Goal: Task Accomplishment & Management: Complete application form

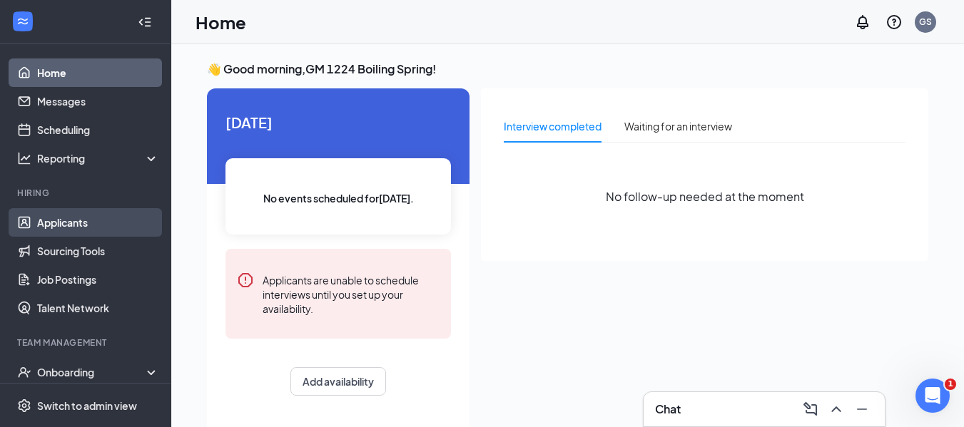
click at [95, 225] on link "Applicants" at bounding box center [98, 222] width 122 height 29
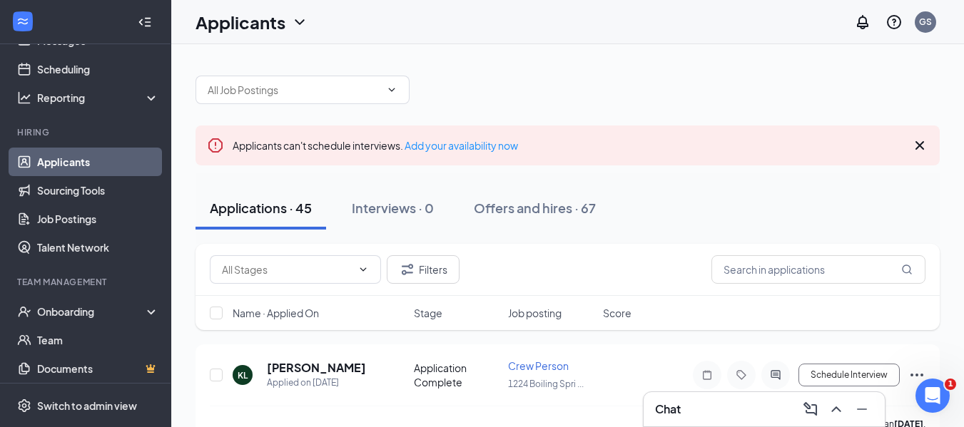
scroll to position [159, 0]
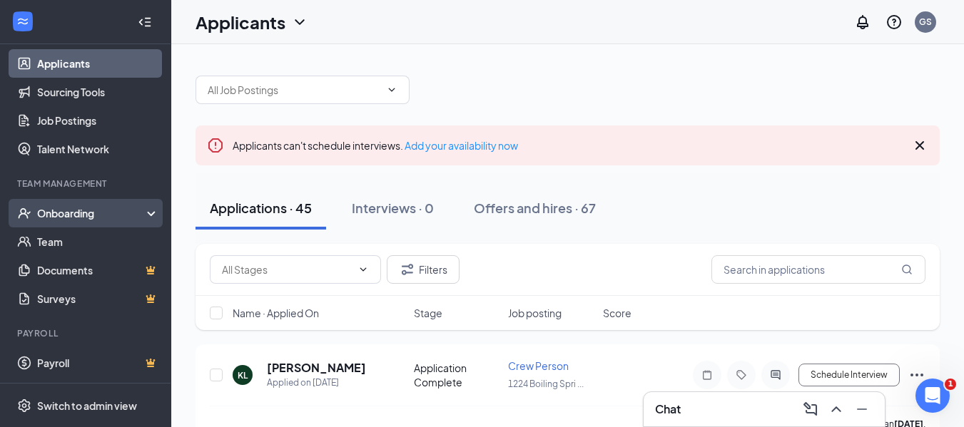
click at [79, 207] on div "Onboarding" at bounding box center [92, 213] width 110 height 14
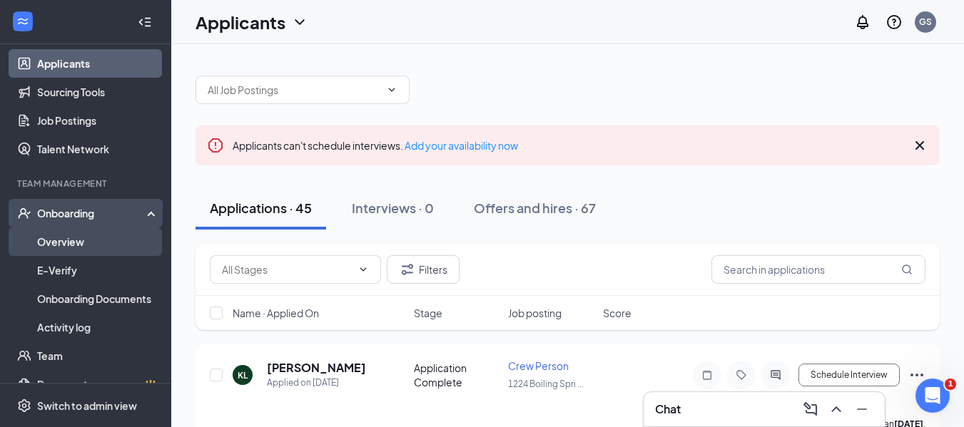
click at [77, 243] on link "Overview" at bounding box center [98, 242] width 122 height 29
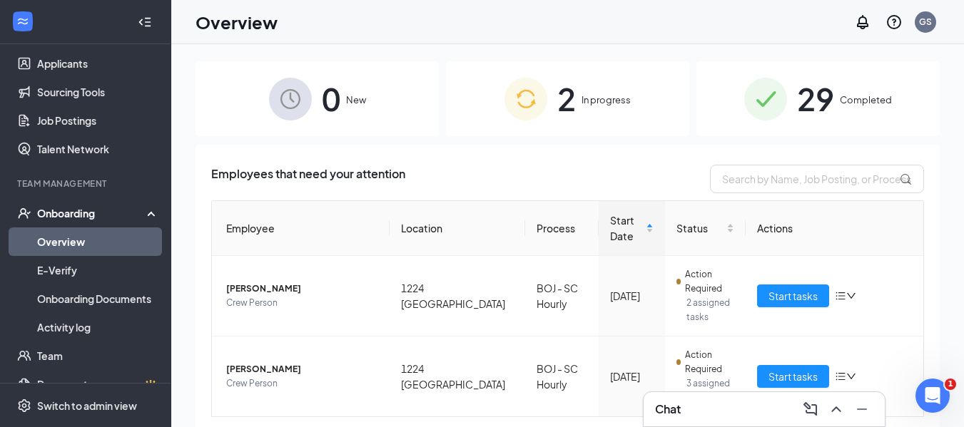
scroll to position [39, 0]
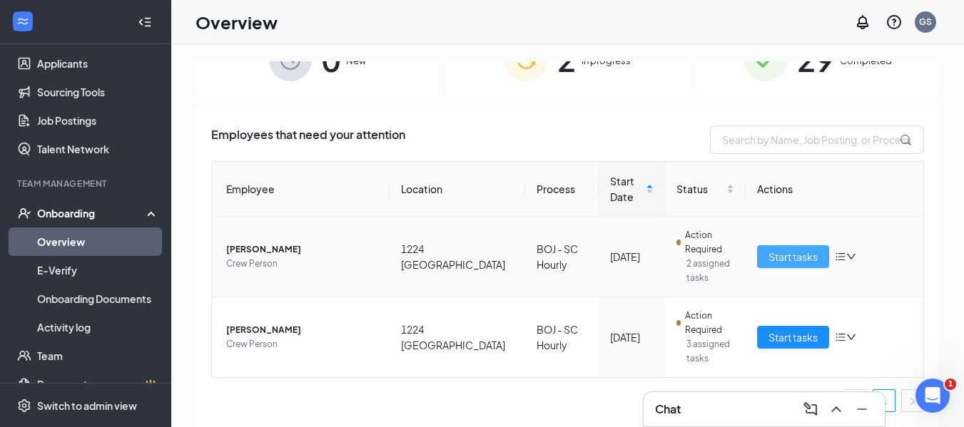
click at [768, 255] on span "Start tasks" at bounding box center [792, 257] width 49 height 16
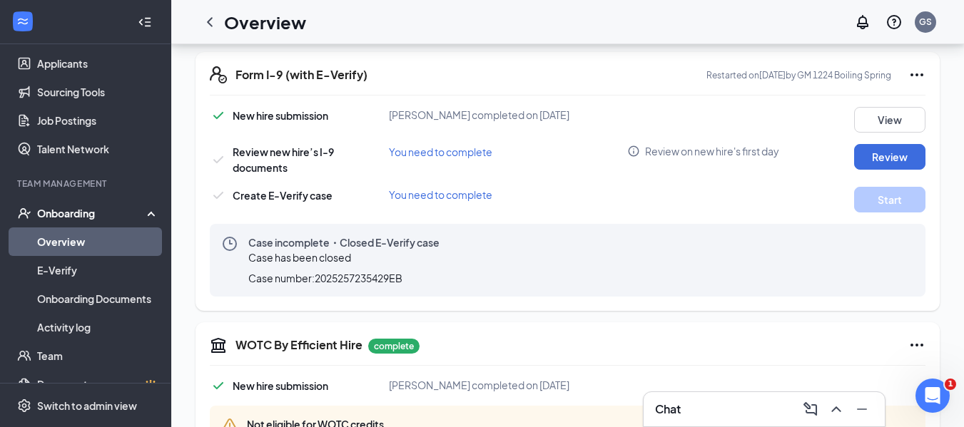
scroll to position [428, 0]
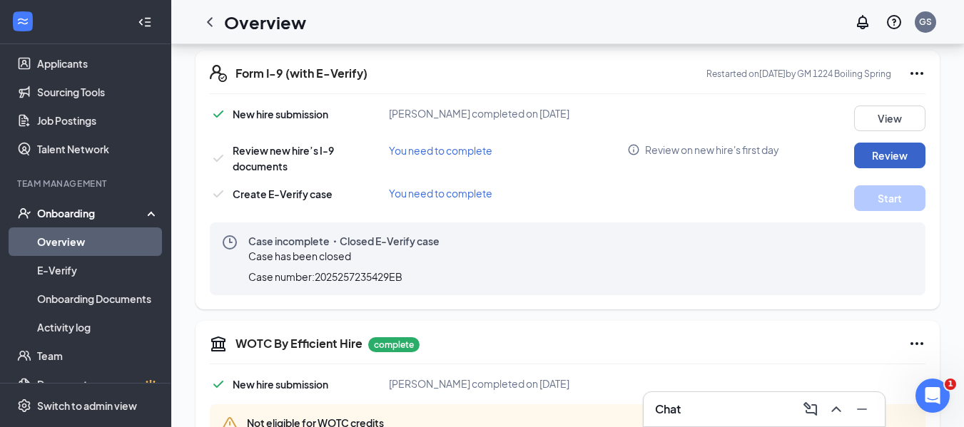
click at [901, 150] on button "Review" at bounding box center [889, 156] width 71 height 26
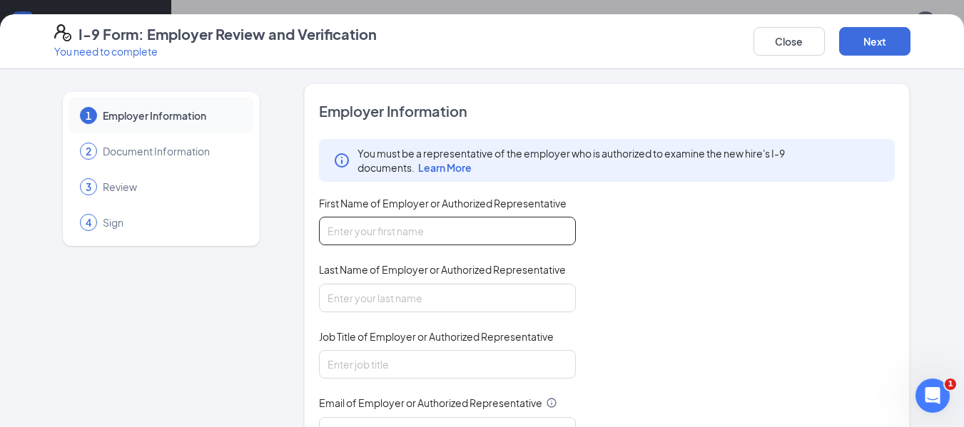
click at [493, 237] on input "First Name of Employer or Authorized Representative" at bounding box center [447, 231] width 257 height 29
type input "[PERSON_NAME]"
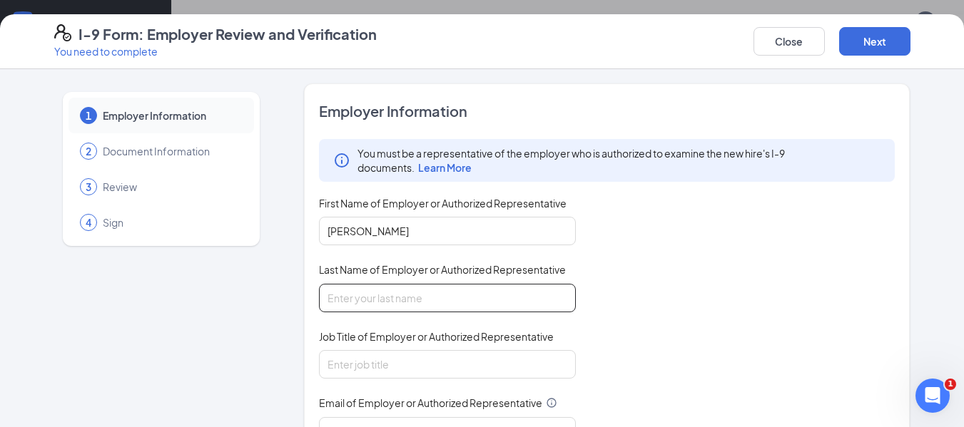
click at [397, 305] on input "Last Name of Employer or Authorized Representative" at bounding box center [447, 298] width 257 height 29
type input "[PERSON_NAME]"
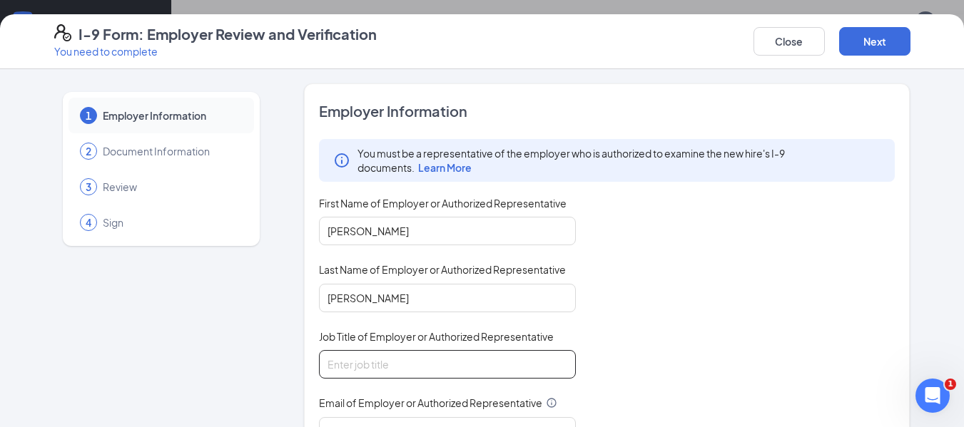
click at [399, 365] on input "Job Title of Employer or Authorized Representative" at bounding box center [447, 364] width 257 height 29
type input "general Manager"
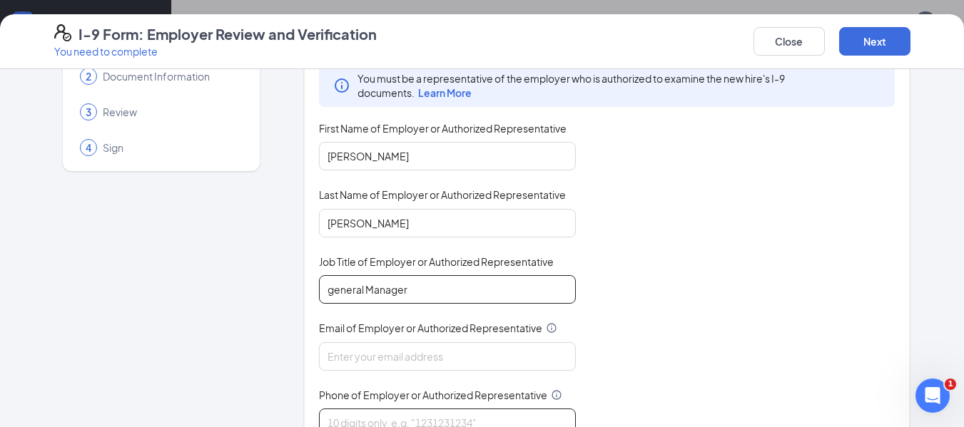
scroll to position [143, 0]
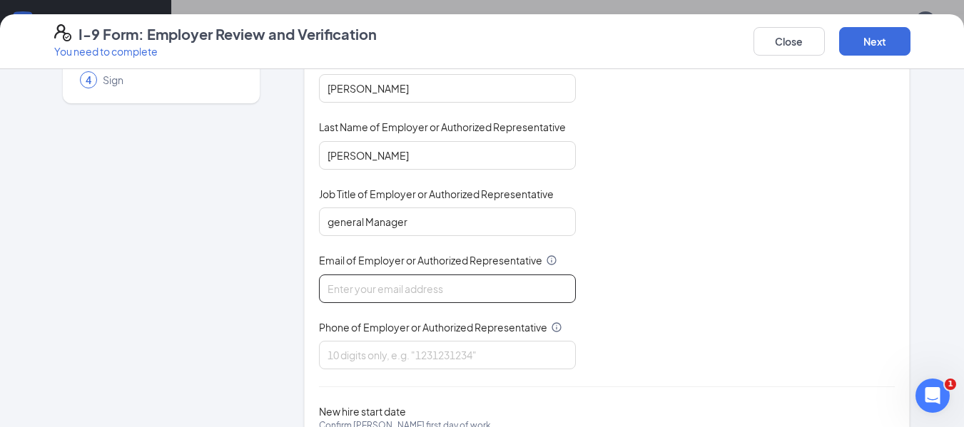
click at [407, 292] on input "Email of Employer or Authorized Representative" at bounding box center [447, 289] width 257 height 29
type input "[EMAIL_ADDRESS][DOMAIN_NAME]"
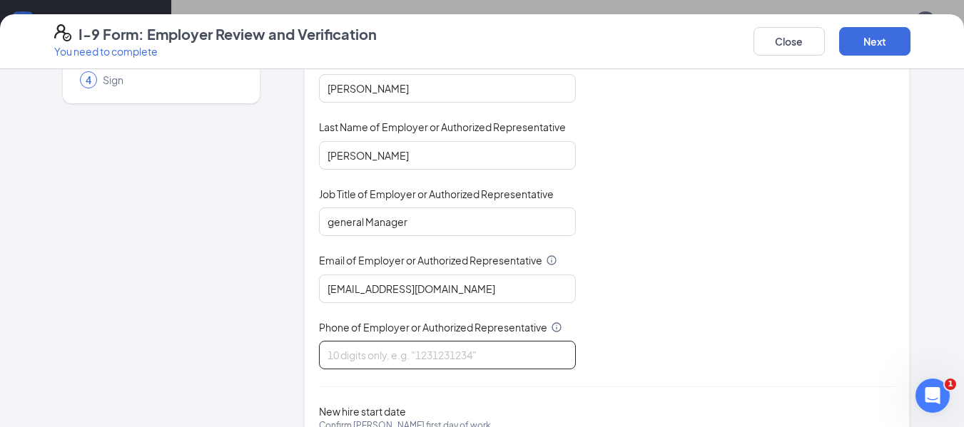
click at [408, 353] on input "Phone of Employer or Authorized Representative" at bounding box center [447, 355] width 257 height 29
type input "8648142280"
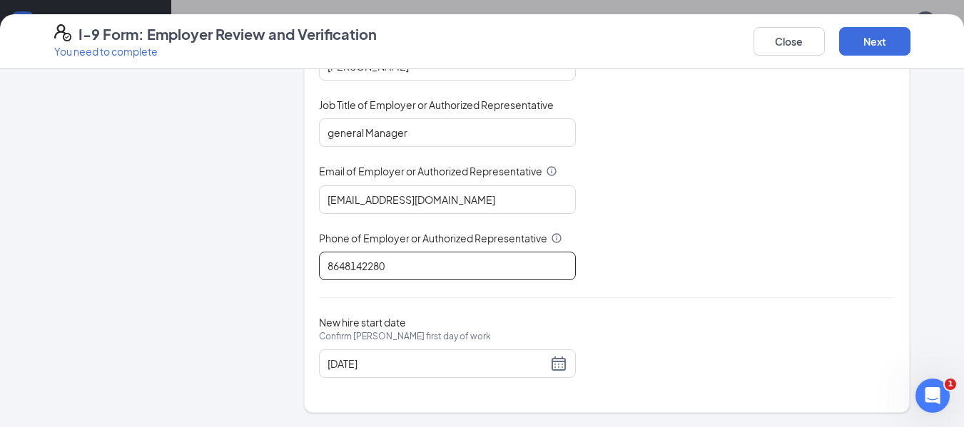
scroll to position [499, 0]
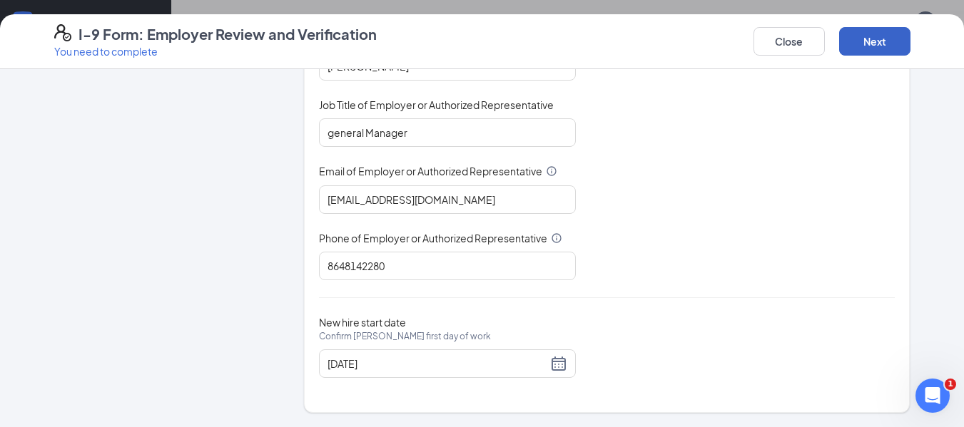
click at [885, 34] on button "Next" at bounding box center [874, 41] width 71 height 29
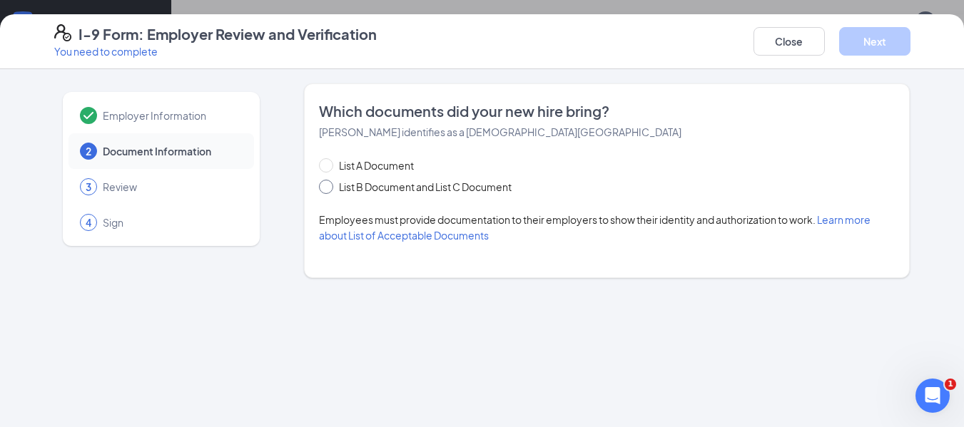
click at [419, 185] on span "List B Document and List C Document" at bounding box center [425, 187] width 184 height 16
click at [329, 185] on input "List B Document and List C Document" at bounding box center [324, 185] width 10 height 10
radio input "true"
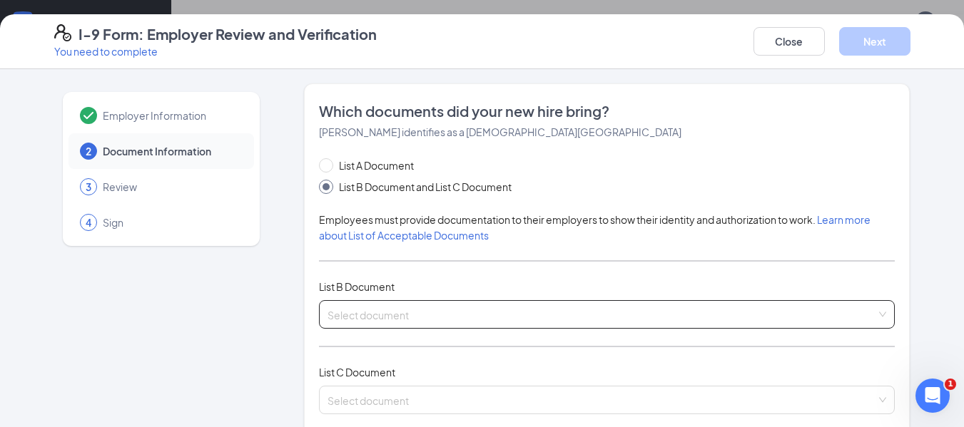
click at [388, 313] on input "search" at bounding box center [601, 311] width 549 height 21
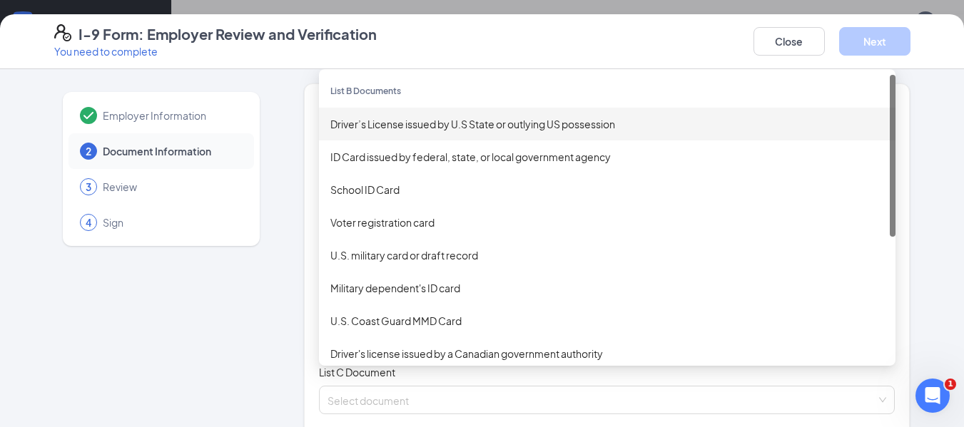
click at [513, 124] on div "Driver’s License issued by U.S State or outlying US possession" at bounding box center [606, 124] width 553 height 16
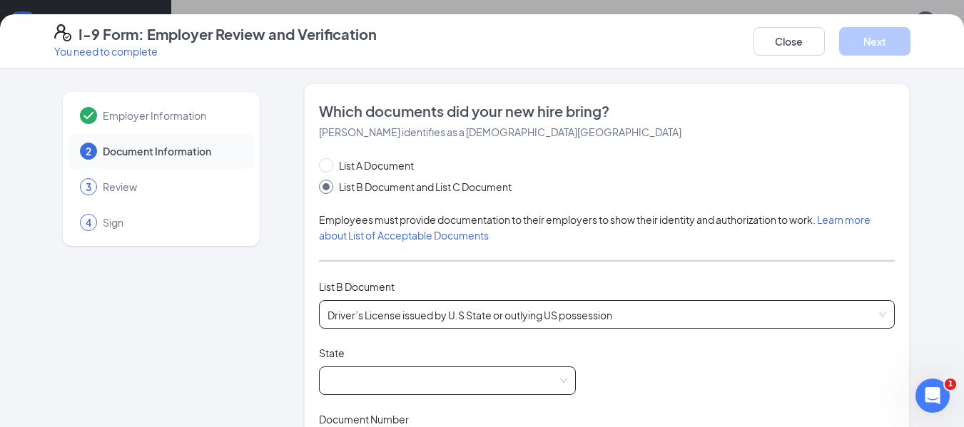
click at [466, 376] on span at bounding box center [447, 380] width 240 height 27
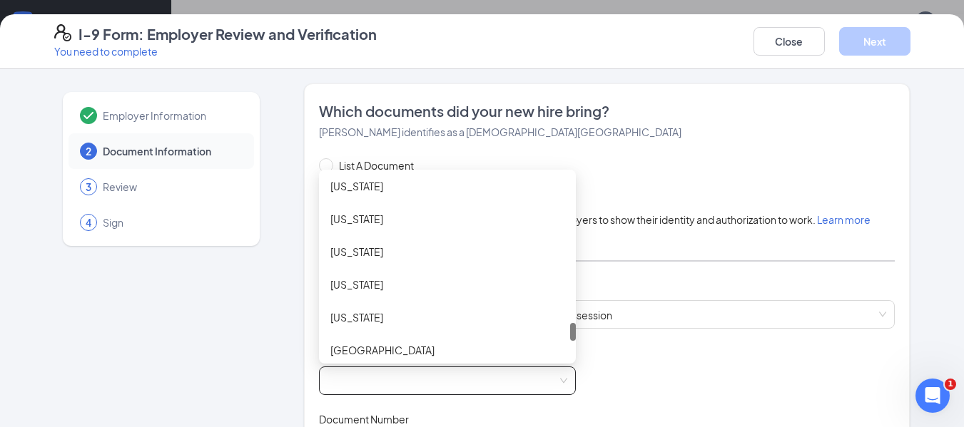
scroll to position [1411, 0]
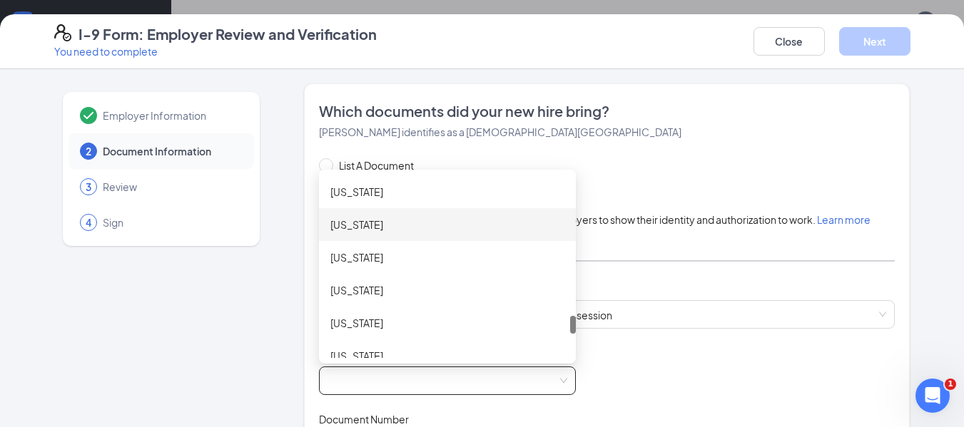
click at [379, 228] on div "[US_STATE]" at bounding box center [447, 225] width 234 height 16
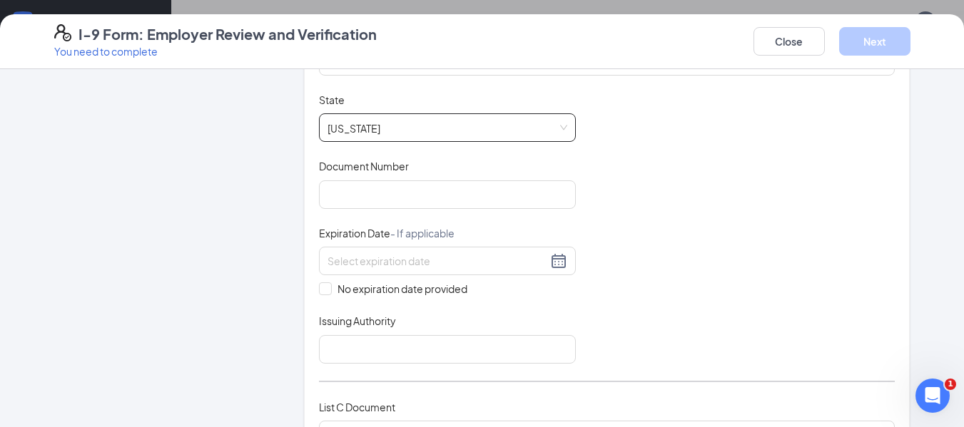
scroll to position [285, 0]
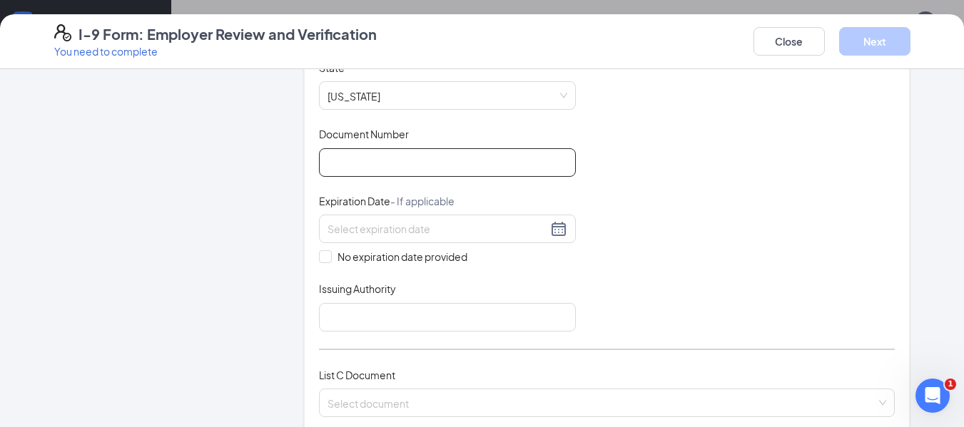
click at [419, 154] on input "Document Number" at bounding box center [447, 162] width 257 height 29
type input "007942684"
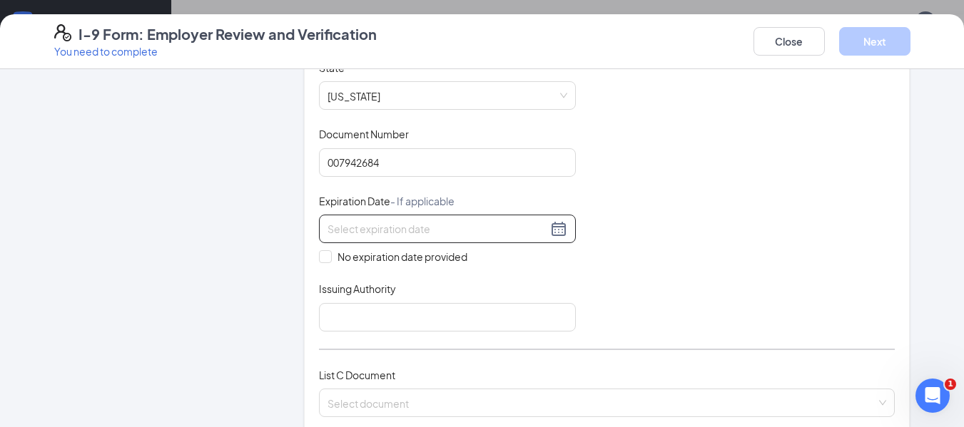
click at [424, 220] on div at bounding box center [447, 229] width 257 height 29
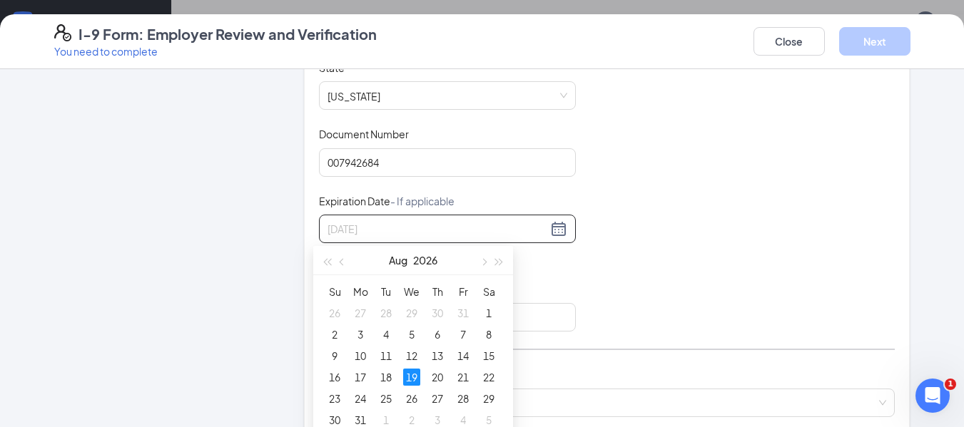
click at [412, 373] on div "19" at bounding box center [411, 377] width 17 height 17
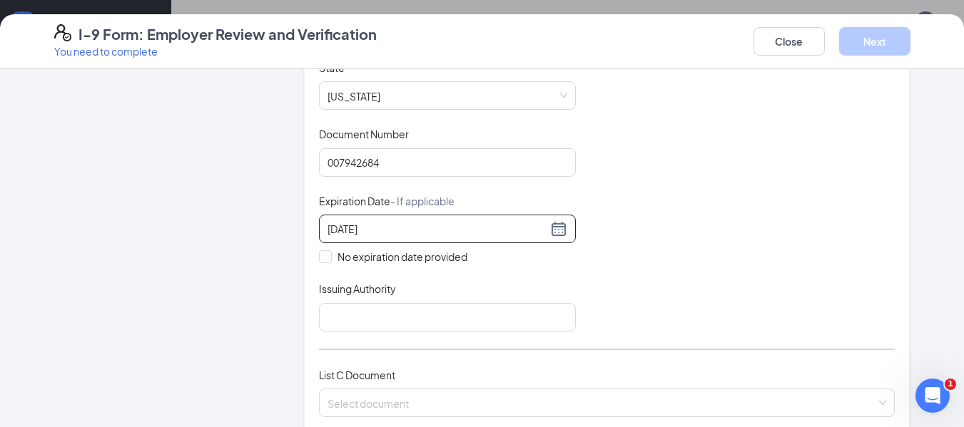
type input "[DATE]"
click at [782, 275] on div "Document Title Driver’s License issued by U.S State or outlying US possession S…" at bounding box center [607, 196] width 576 height 271
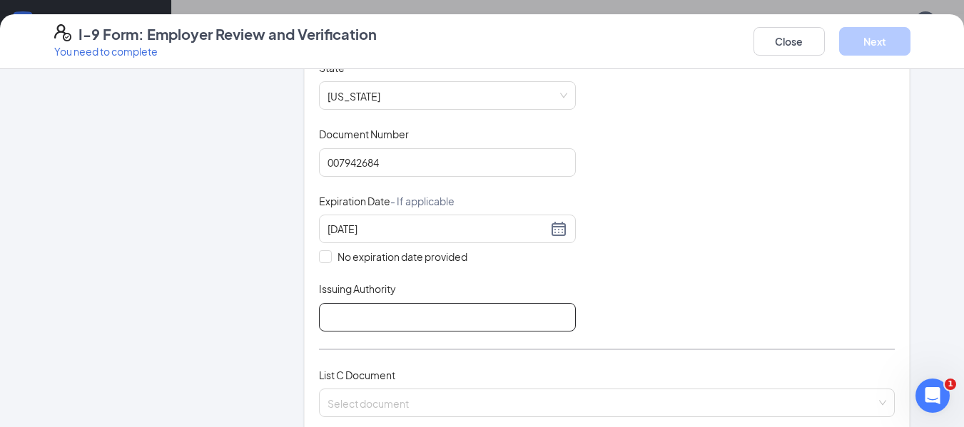
click at [393, 321] on input "Issuing Authority" at bounding box center [447, 317] width 257 height 29
type input "[GEOGRAPHIC_DATA]"
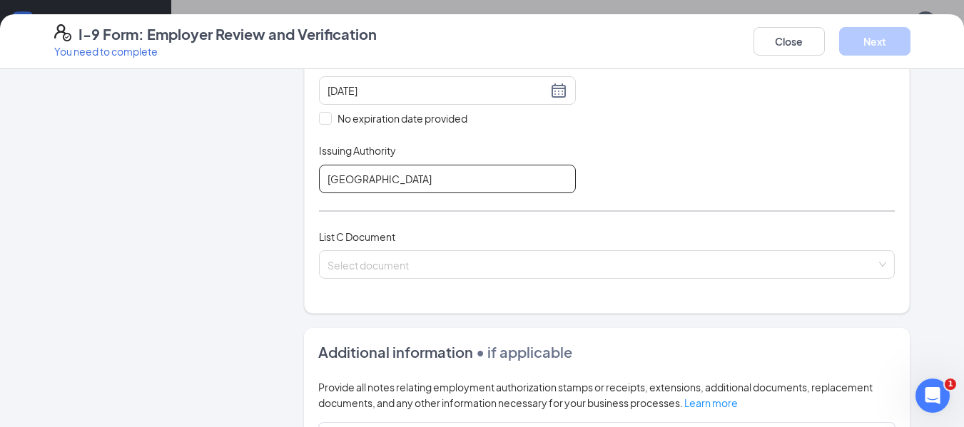
scroll to position [428, 0]
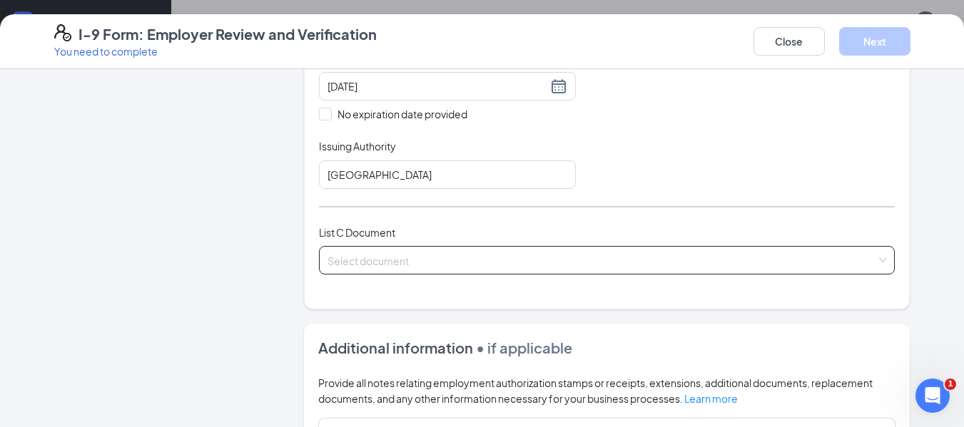
click at [387, 260] on input "search" at bounding box center [601, 257] width 549 height 21
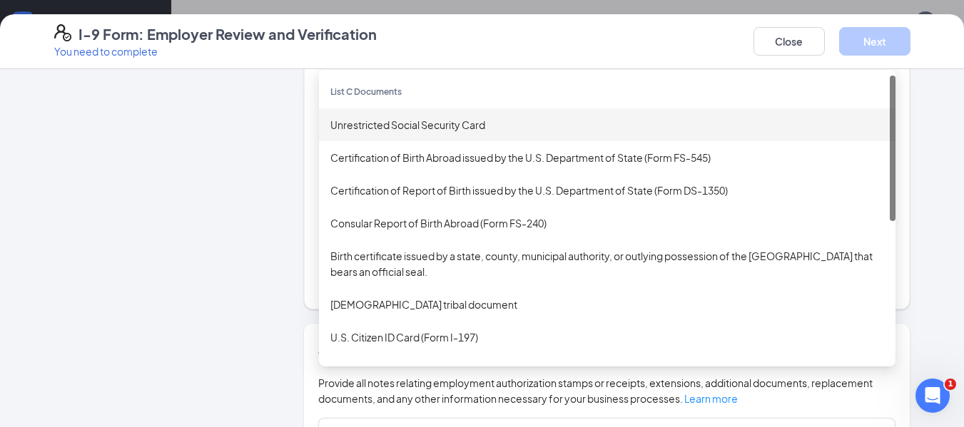
click at [441, 125] on div "Unrestricted Social Security Card" at bounding box center [606, 125] width 553 height 16
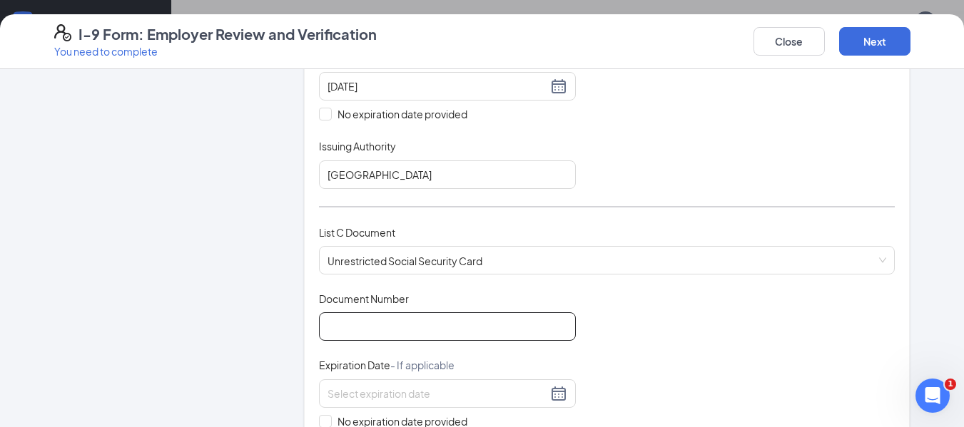
click at [376, 321] on input "Document Number" at bounding box center [447, 326] width 257 height 29
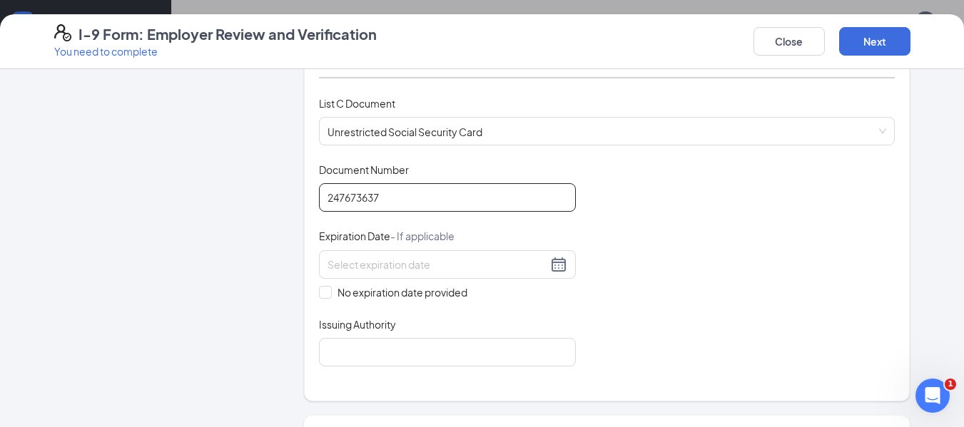
scroll to position [571, 0]
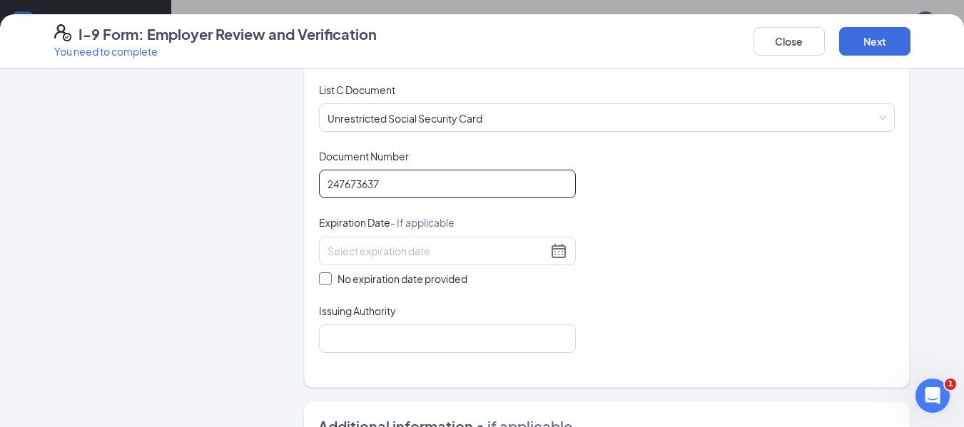
type input "247673637"
click at [332, 273] on span "No expiration date provided" at bounding box center [402, 279] width 141 height 16
click at [329, 273] on input "No expiration date provided" at bounding box center [324, 277] width 10 height 10
checkbox input "true"
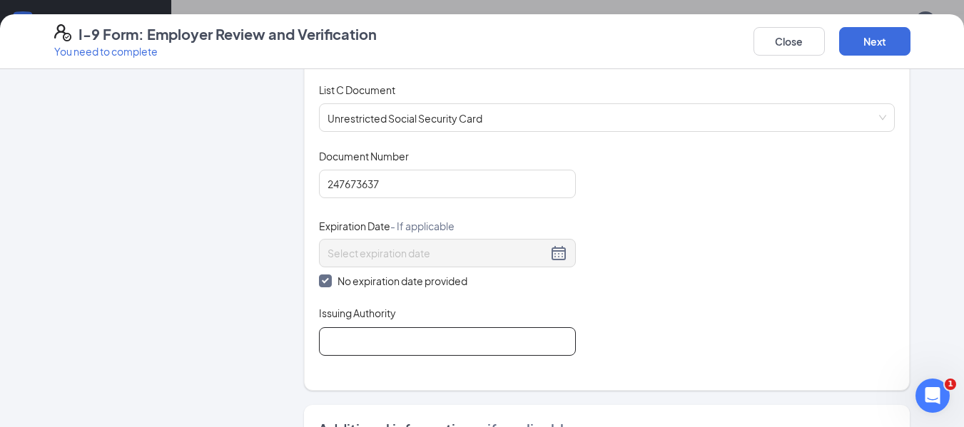
click at [356, 338] on input "Issuing Authority" at bounding box center [447, 341] width 257 height 29
type input "[GEOGRAPHIC_DATA]"
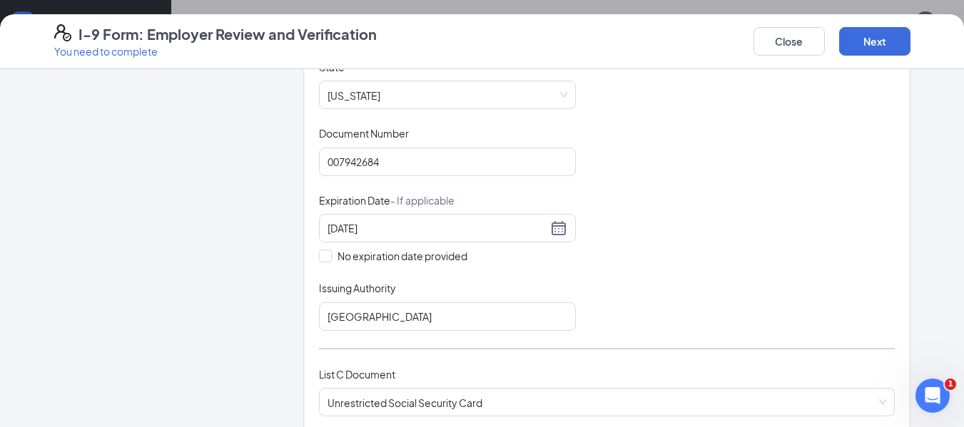
scroll to position [285, 0]
click at [854, 43] on button "Next" at bounding box center [874, 41] width 71 height 29
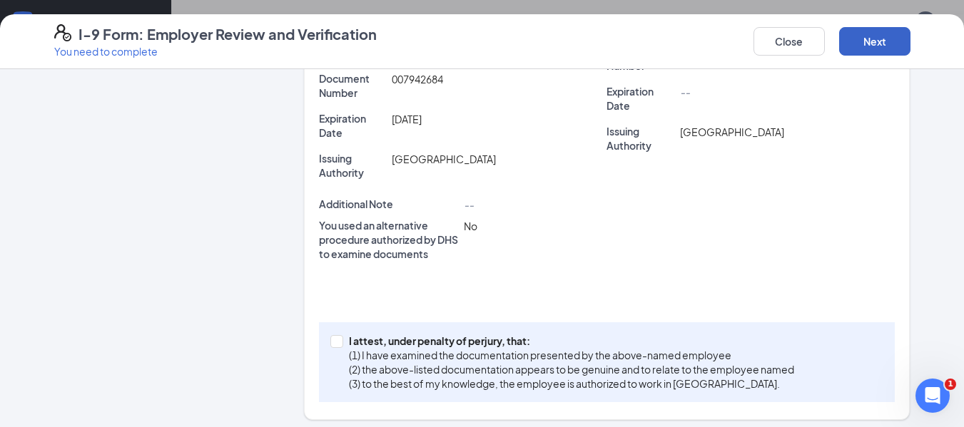
scroll to position [461, 0]
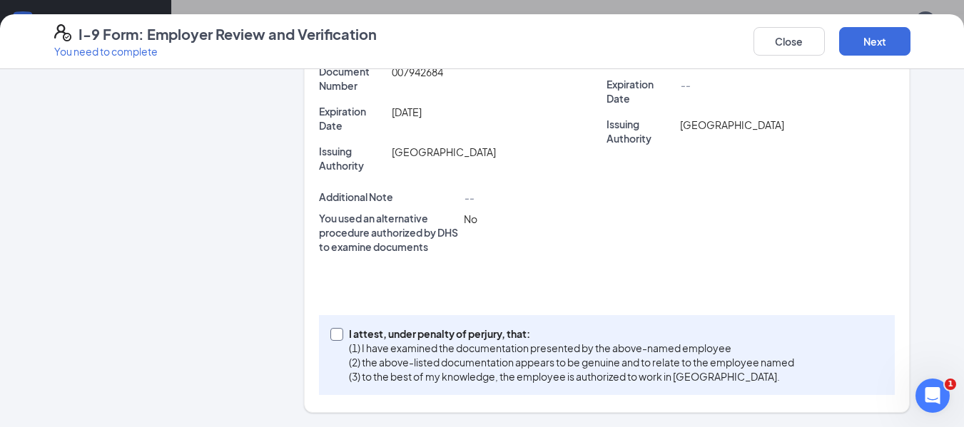
click at [332, 337] on input "I attest, under penalty of [PERSON_NAME], that: (1) I have examined the documen…" at bounding box center [335, 333] width 10 height 10
checkbox input "true"
click at [887, 43] on button "Next" at bounding box center [874, 41] width 71 height 29
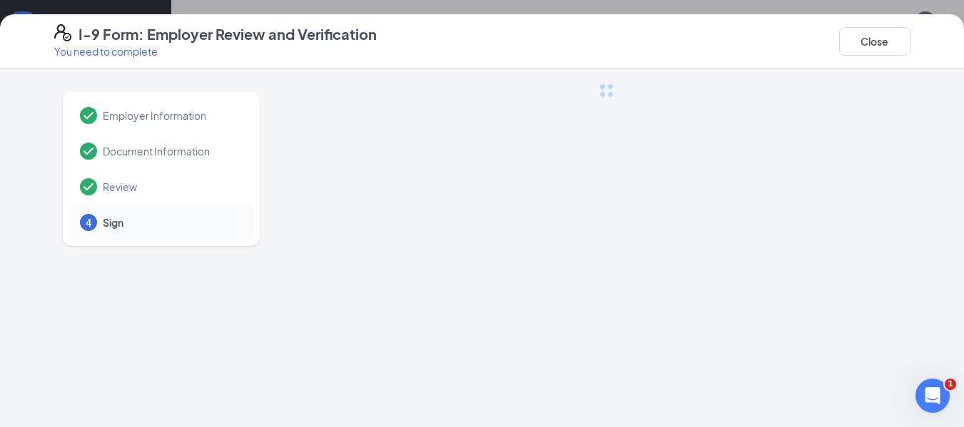
scroll to position [0, 0]
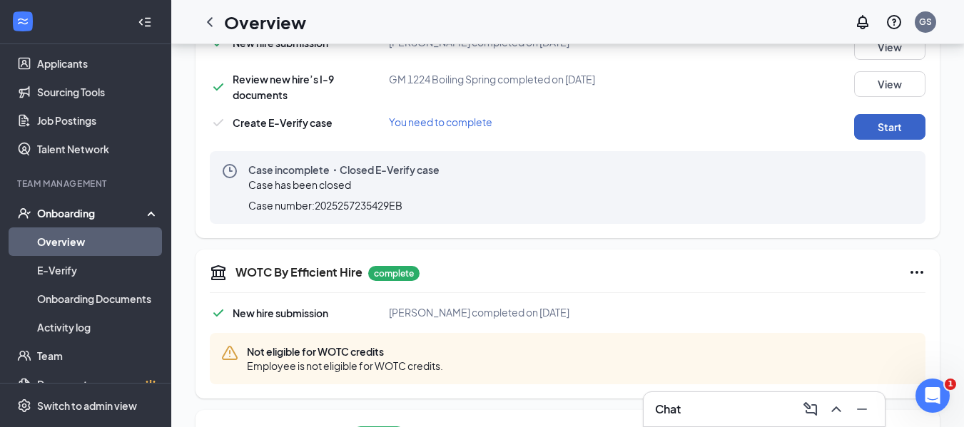
click at [864, 132] on button "Start" at bounding box center [889, 127] width 71 height 26
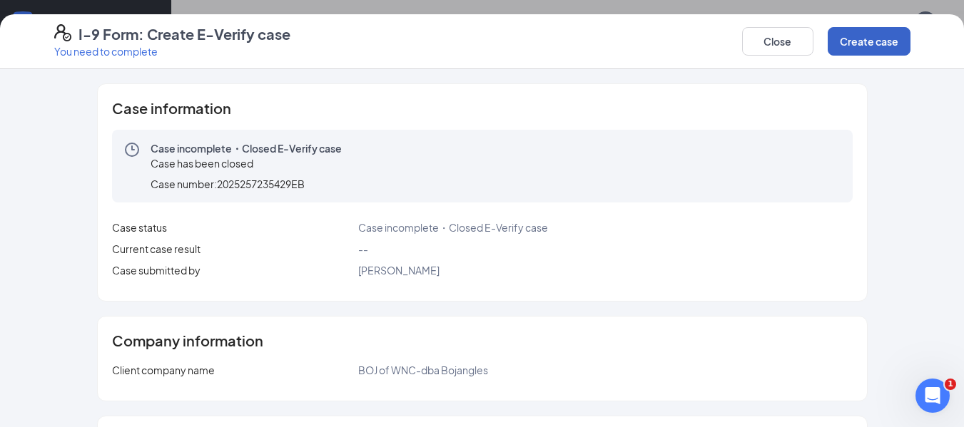
click at [864, 41] on button "Create case" at bounding box center [868, 41] width 83 height 29
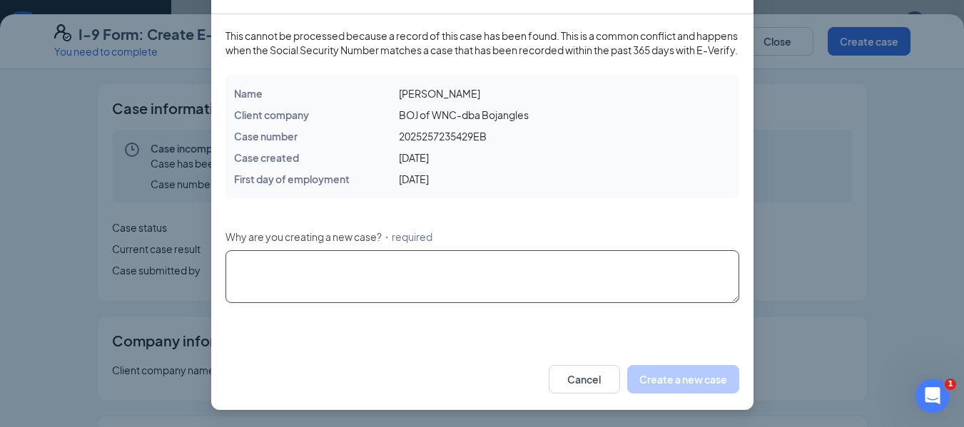
scroll to position [117, 0]
click at [466, 292] on textarea "Why are you creating a new case? ・required" at bounding box center [481, 276] width 513 height 53
type textarea "wrong info"
drag, startPoint x: 313, startPoint y: 267, endPoint x: 197, endPoint y: 262, distance: 116.3
click at [197, 262] on div "Duplicate case found This cannot be processed because a record of this case has…" at bounding box center [482, 213] width 964 height 427
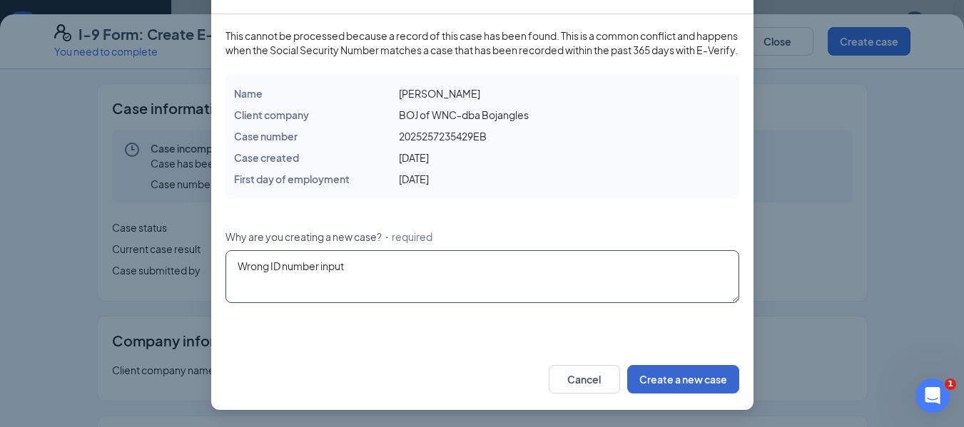
type textarea "Wrong ID number input"
click at [683, 390] on button "Create a new case" at bounding box center [683, 379] width 112 height 29
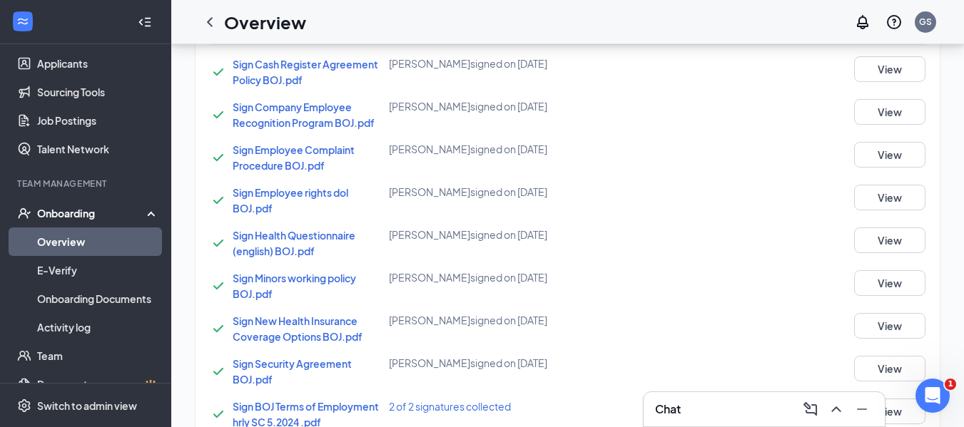
scroll to position [1125, 0]
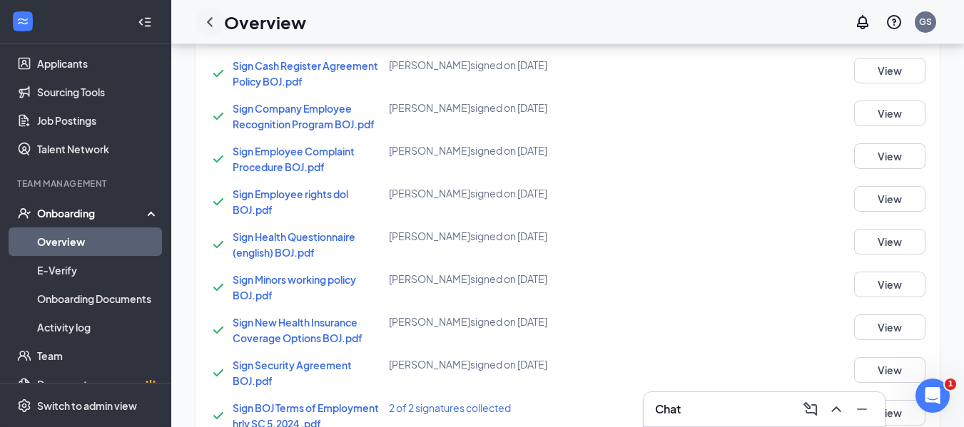
click at [220, 21] on div at bounding box center [209, 22] width 29 height 29
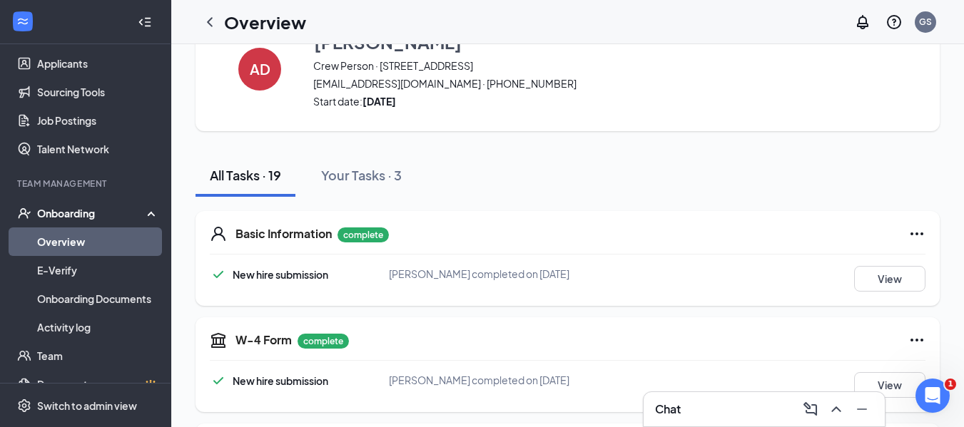
scroll to position [0, 0]
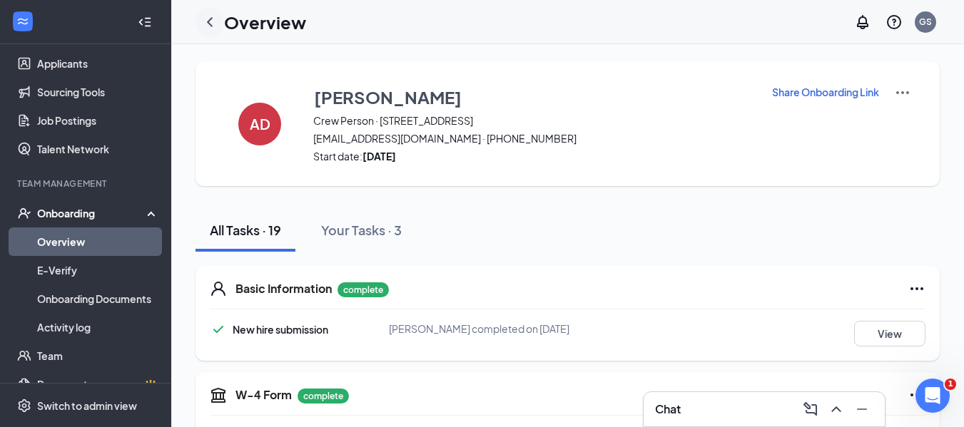
click at [210, 26] on icon "ChevronLeft" at bounding box center [209, 22] width 17 height 17
